Goal: Find contact information: Find contact information

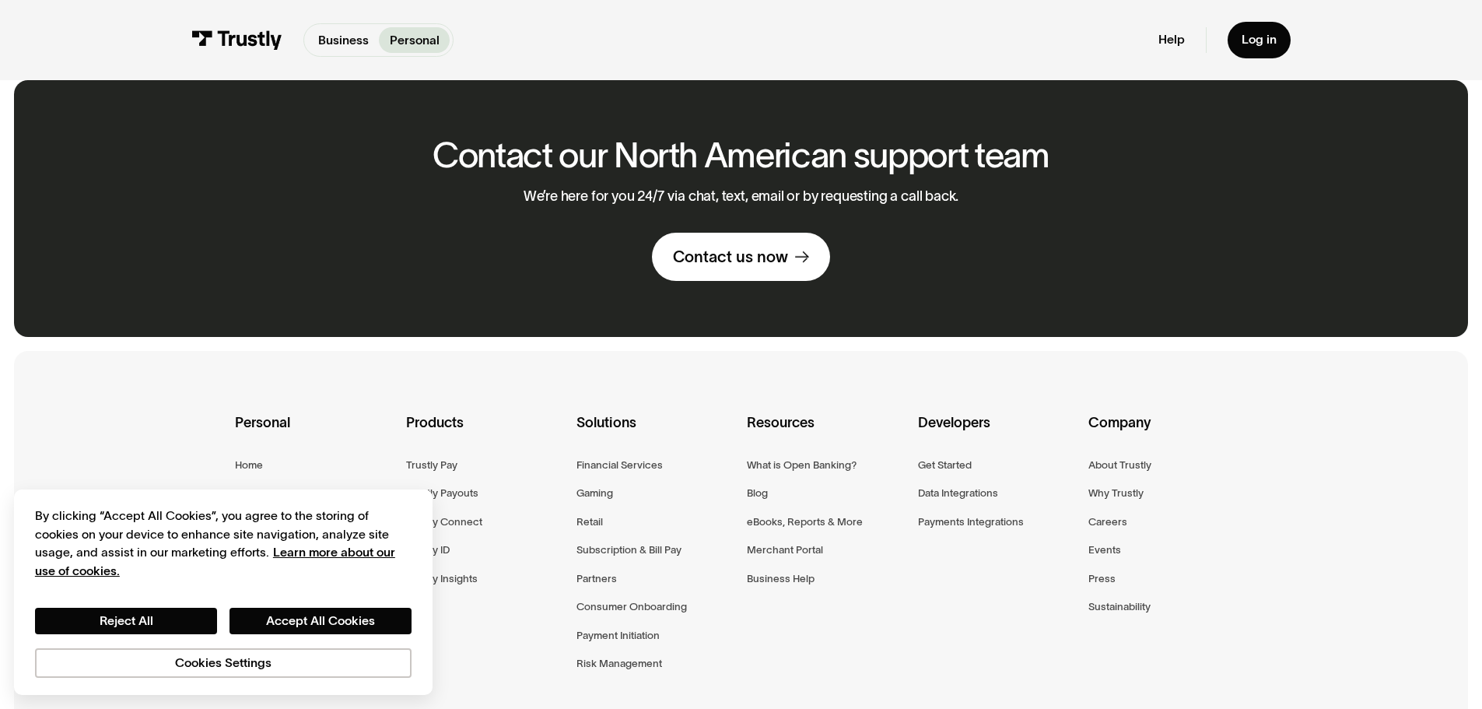
scroll to position [905, 0]
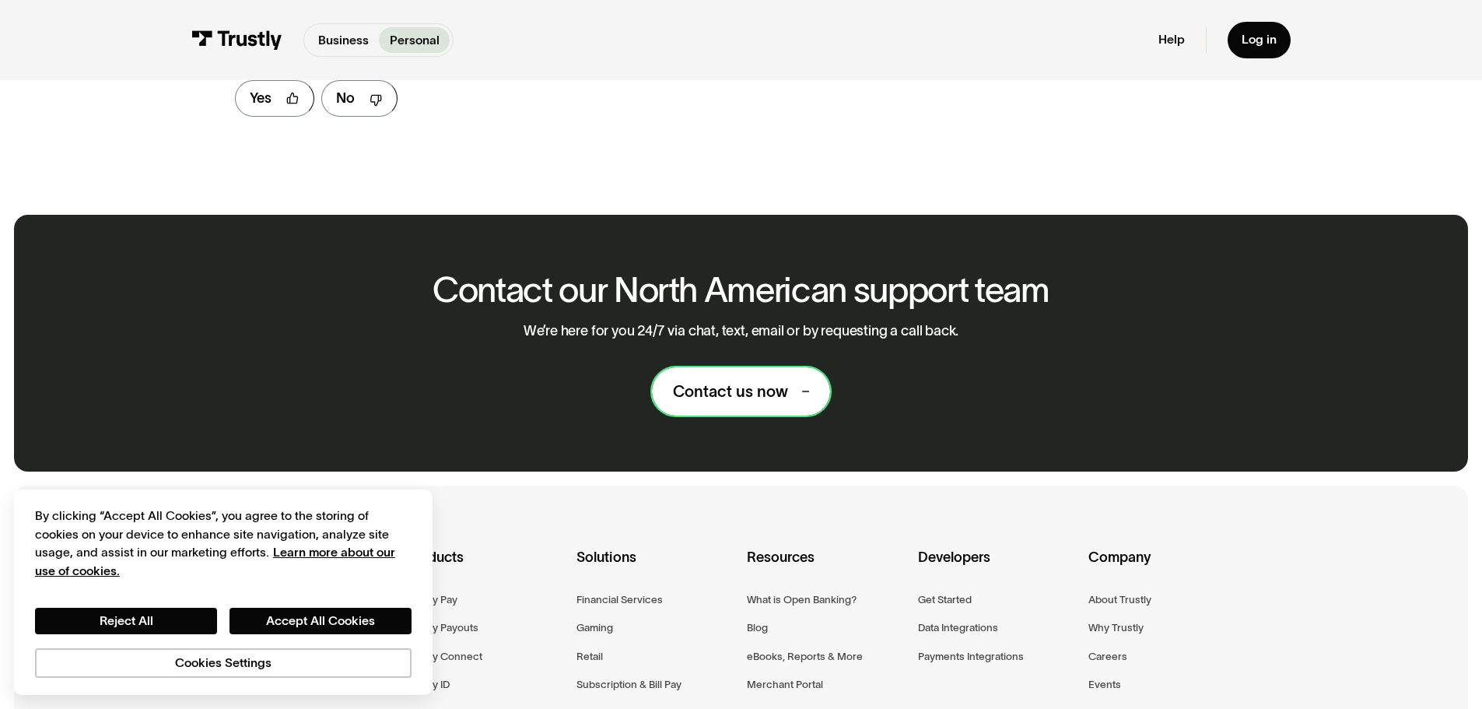
click at [761, 381] on div "Contact us now" at bounding box center [730, 391] width 115 height 20
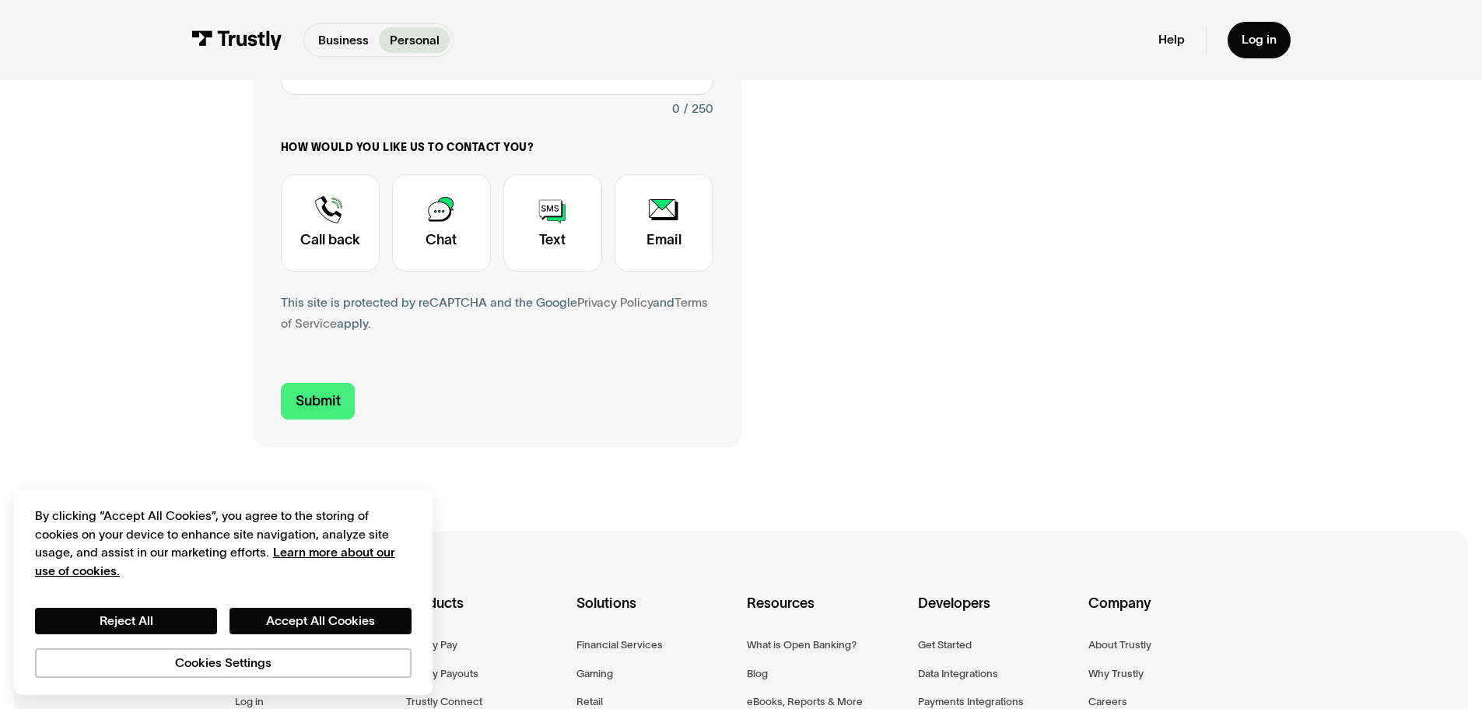
scroll to position [311, 0]
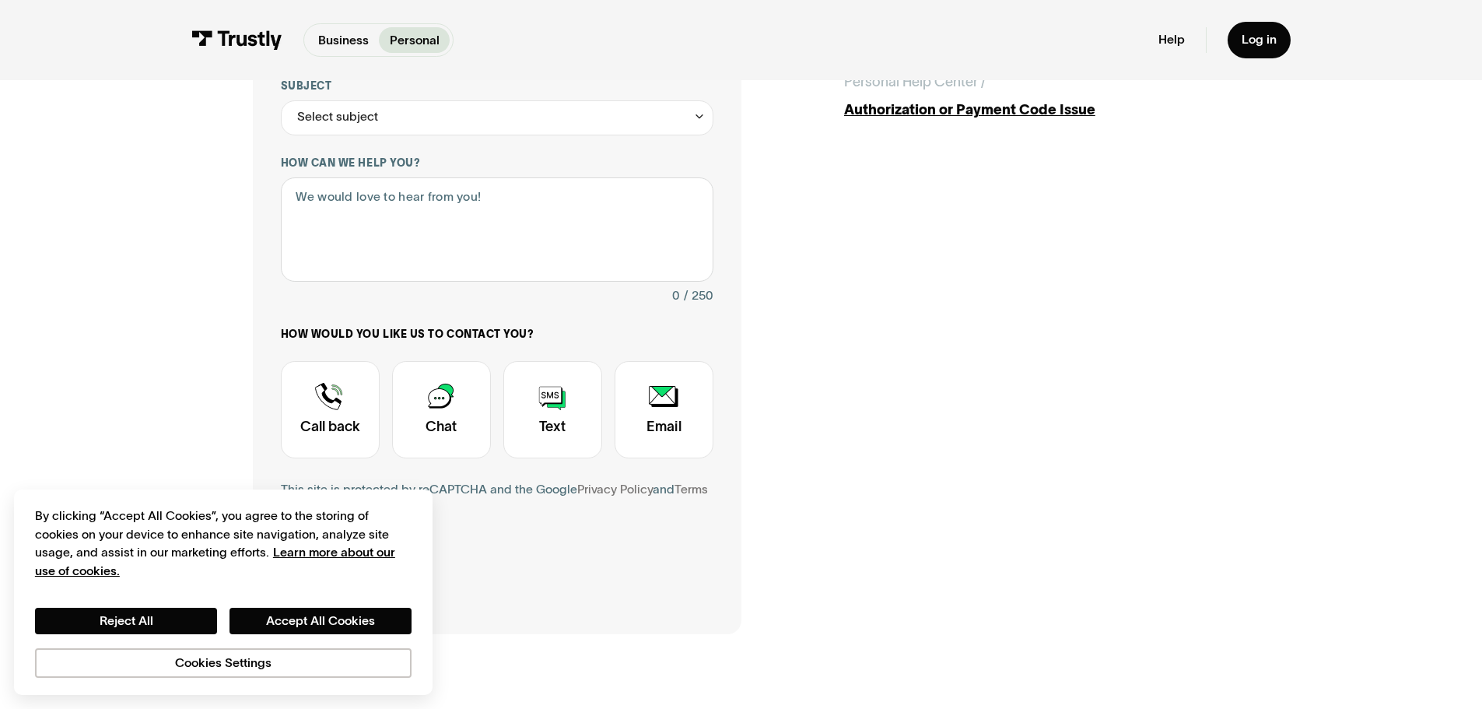
click at [142, 166] on div "Contact Trustly Support First name Last name Email Phone (Optional) Subject Sel…" at bounding box center [741, 236] width 1412 height 935
